Goal: Navigation & Orientation: Find specific page/section

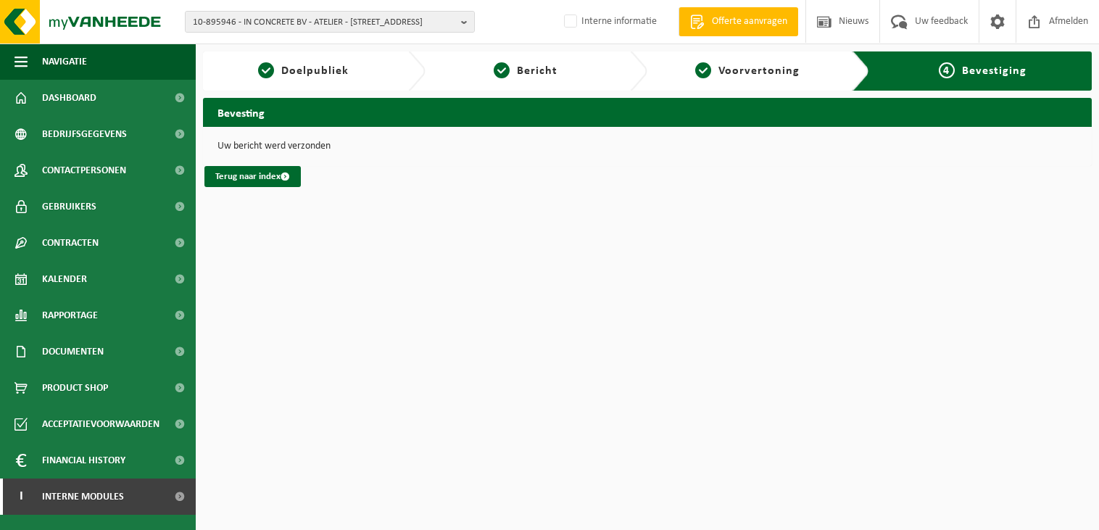
click at [242, 23] on span "10-895946 - IN CONCRETE BV - ATELIER - 8510 MARKE, BALIESTRAAT 3 - unit 12" at bounding box center [324, 23] width 262 height 22
type input "10-743330"
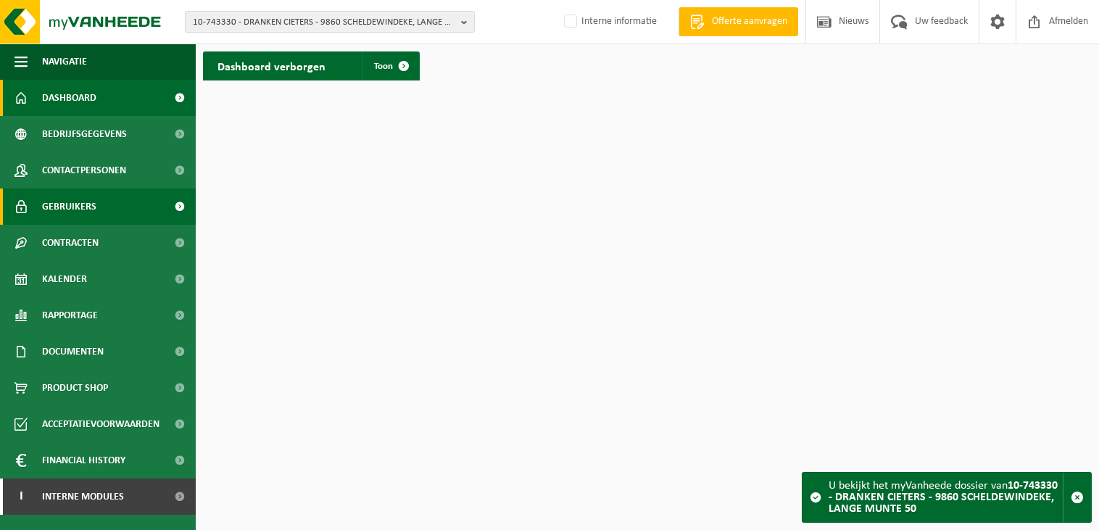
drag, startPoint x: 104, startPoint y: 204, endPoint x: 132, endPoint y: 206, distance: 27.6
click at [104, 204] on link "Gebruikers" at bounding box center [98, 207] width 196 height 36
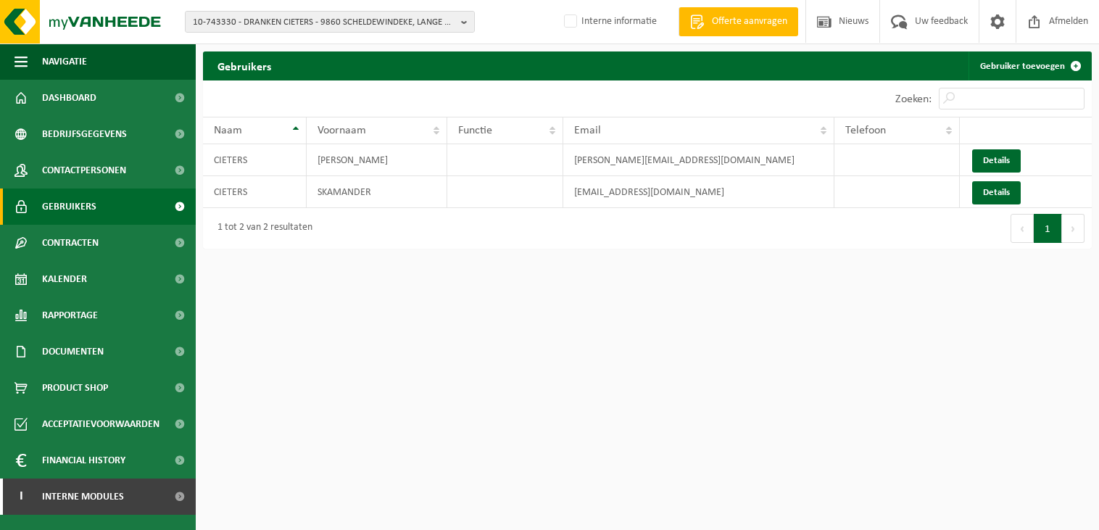
click at [700, 294] on html "10-743330 - DRANKEN CIETERS - 9860 SCHELDEWINDEKE, LANGE MUNTE 50 10-840370 - D…" at bounding box center [549, 265] width 1099 height 530
click at [700, 373] on html "10-743330 - DRANKEN CIETERS - 9860 SCHELDEWINDEKE, LANGE MUNTE 50 10-840370 - D…" at bounding box center [549, 265] width 1099 height 530
click at [90, 178] on span "Contactpersonen" at bounding box center [84, 170] width 84 height 36
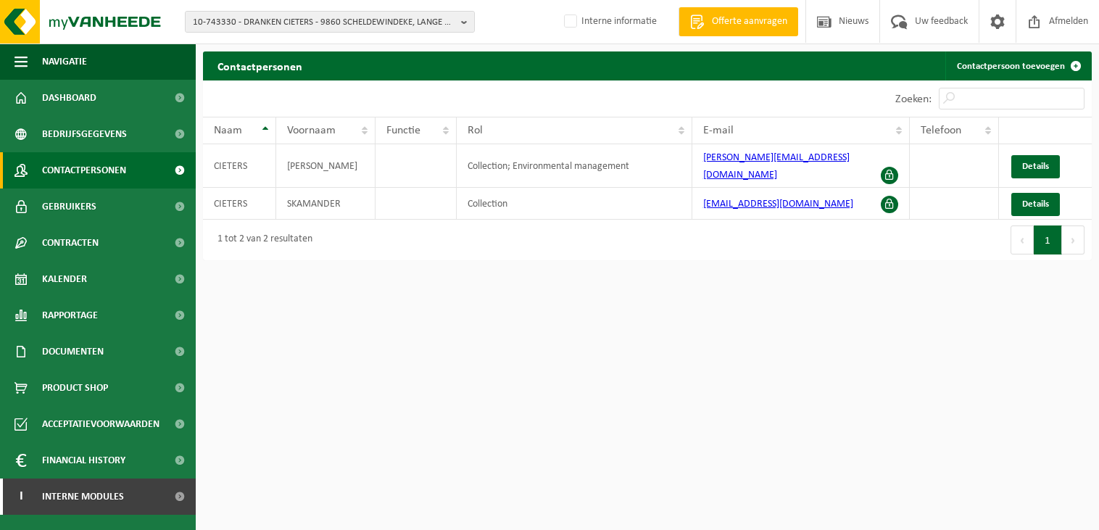
click at [668, 413] on html "10-743330 - DRANKEN CIETERS - 9860 SCHELDEWINDEKE, LANGE MUNTE 50 10-840370 - D…" at bounding box center [549, 265] width 1099 height 530
click at [55, 244] on span "Contracten" at bounding box center [70, 243] width 57 height 36
